Goal: Navigation & Orientation: Understand site structure

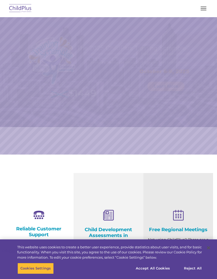
select select "MEDIUM"
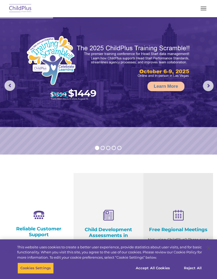
click at [204, 12] on button "button" at bounding box center [203, 8] width 11 height 8
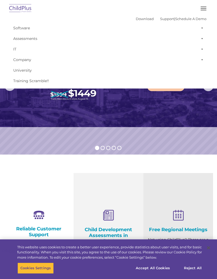
click at [200, 28] on span at bounding box center [200, 28] width 5 height 11
click at [102, 21] on div "Download Support | Schedule A Demo  MENU MENU Software ChildPlus: The original…" at bounding box center [109, 50] width 204 height 71
click at [24, 9] on img at bounding box center [20, 8] width 25 height 12
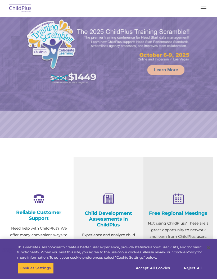
select select "MEDIUM"
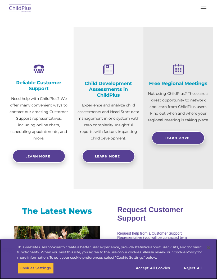
click at [149, 274] on button "Accept All Cookies" at bounding box center [153, 268] width 40 height 11
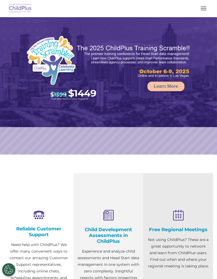
select select "MEDIUM"
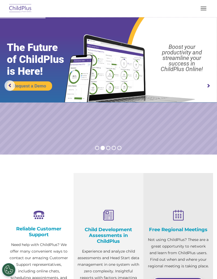
click at [206, 7] on span "button" at bounding box center [204, 7] width 6 height 1
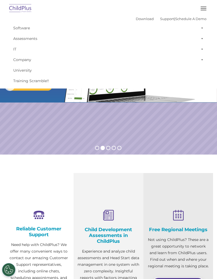
click at [17, 27] on link "Software" at bounding box center [109, 28] width 196 height 11
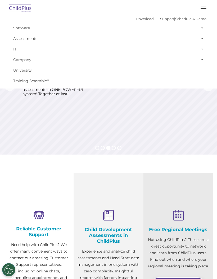
click at [6, 35] on div "Download Support | Schedule A Demo  MENU MENU Software ChildPlus: The original…" at bounding box center [108, 44] width 206 height 84
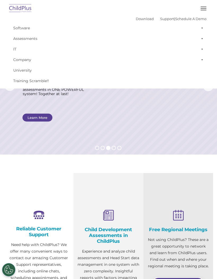
click at [203, 11] on button "button" at bounding box center [203, 8] width 11 height 8
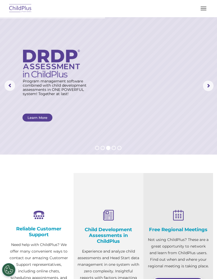
click at [16, 9] on img at bounding box center [20, 8] width 25 height 12
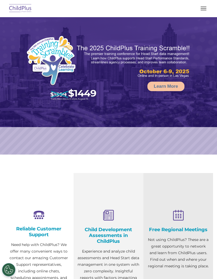
select select "MEDIUM"
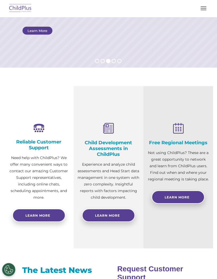
scroll to position [84, 0]
